Goal: Navigation & Orientation: Find specific page/section

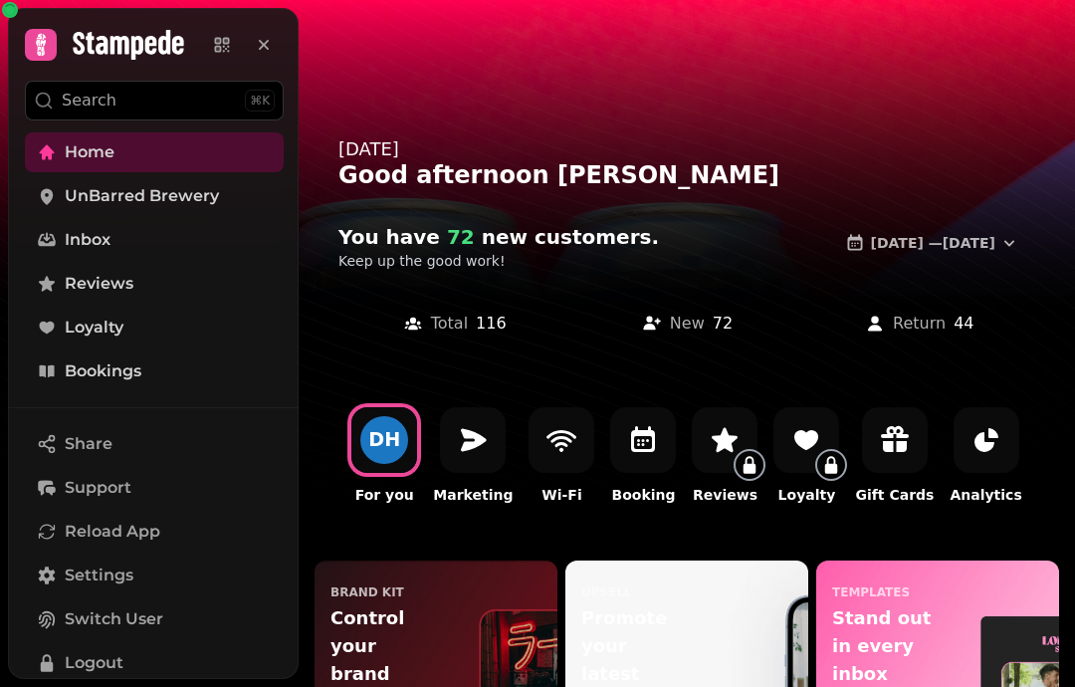
click at [97, 331] on span "Loyalty" at bounding box center [94, 328] width 59 height 24
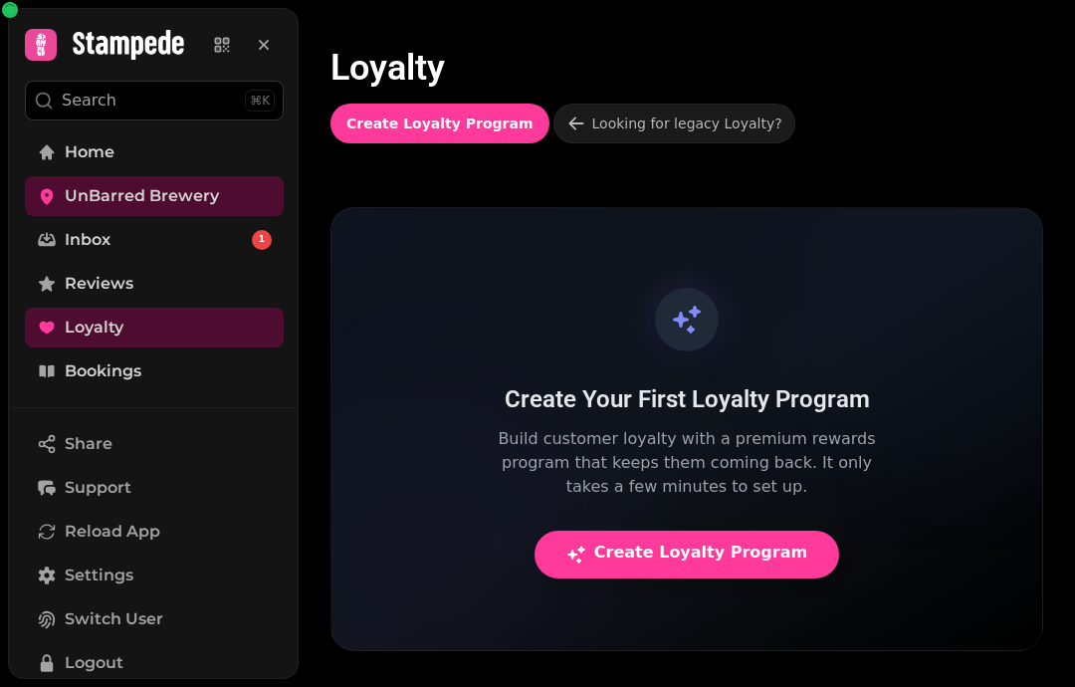
click at [128, 360] on span "Bookings" at bounding box center [103, 371] width 77 height 24
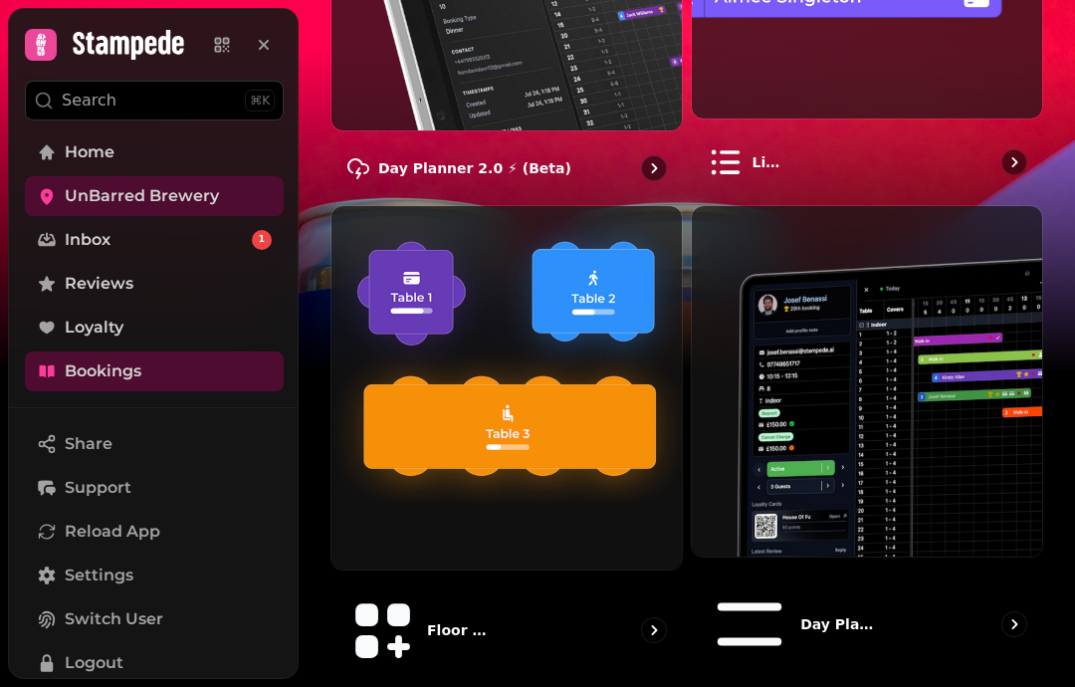
scroll to position [469, 0]
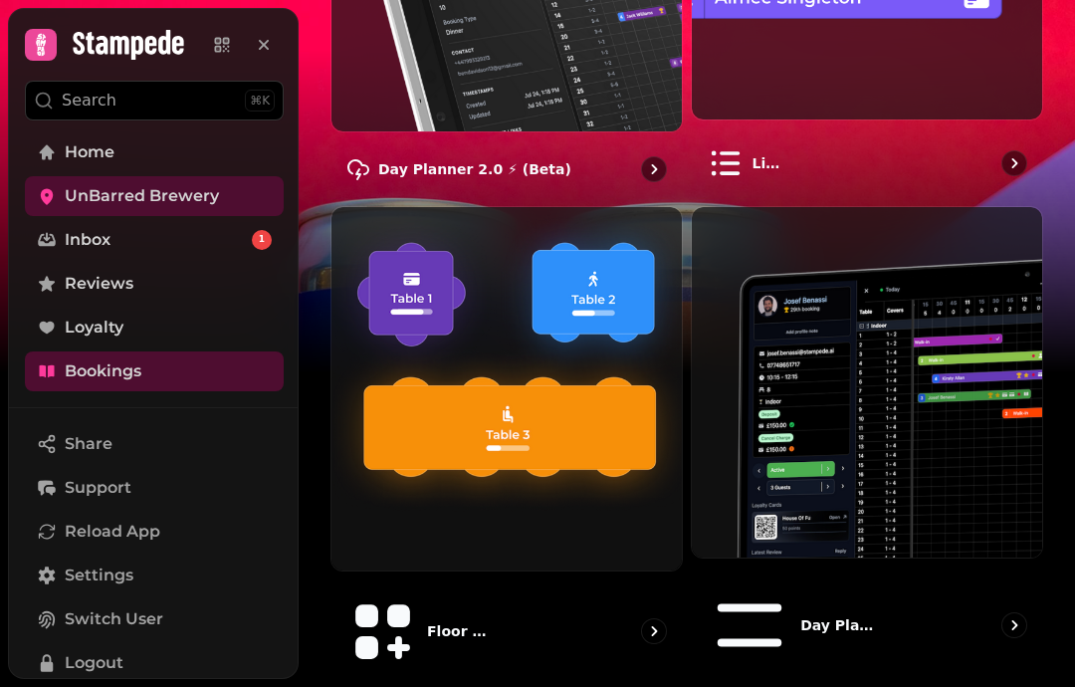
click at [853, 421] on img at bounding box center [867, 382] width 350 height 350
